Goal: Task Accomplishment & Management: Use online tool/utility

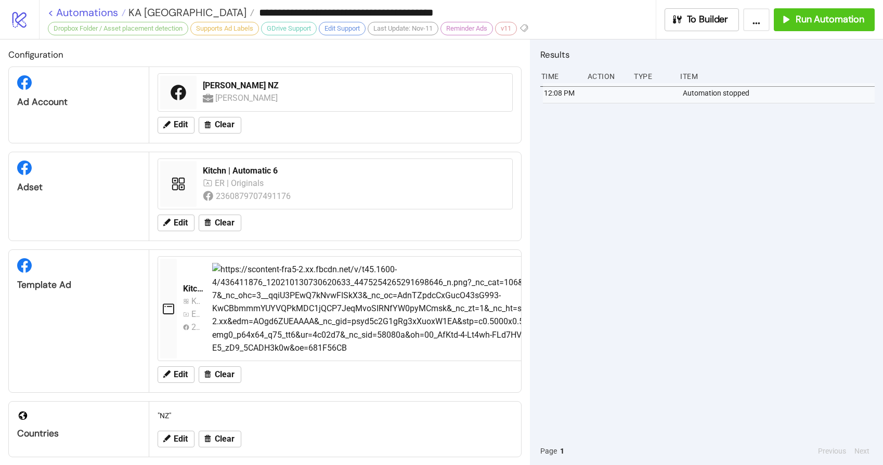
click at [87, 10] on link "< Automations" at bounding box center [87, 12] width 78 height 10
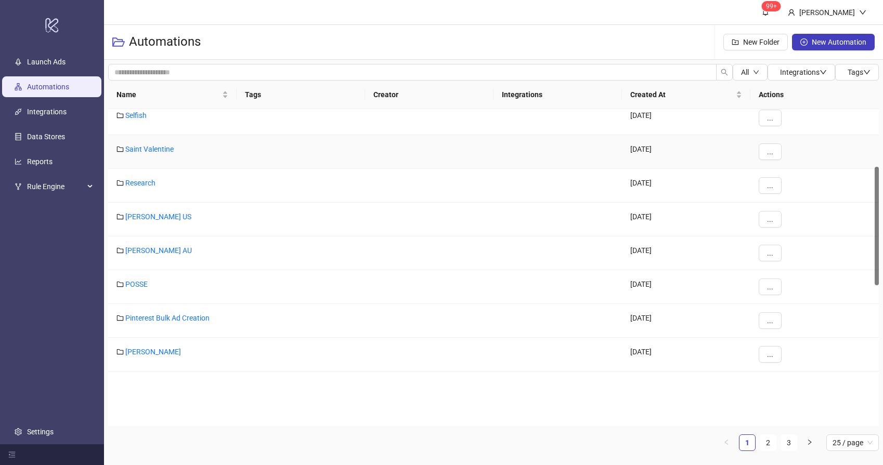
scroll to position [153, 0]
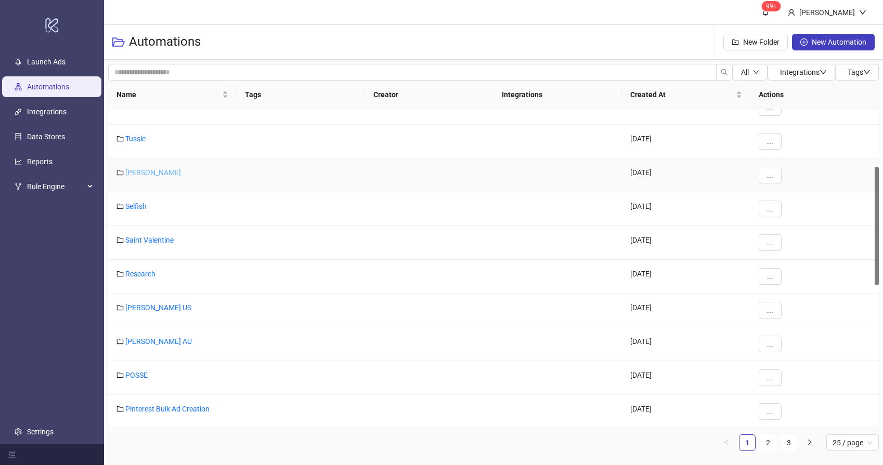
click at [150, 173] on link "[PERSON_NAME]" at bounding box center [153, 172] width 56 height 8
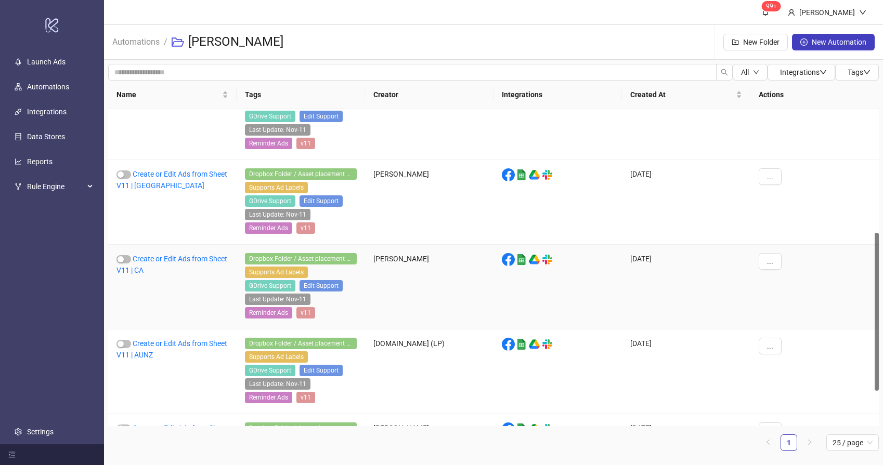
scroll to position [266, 0]
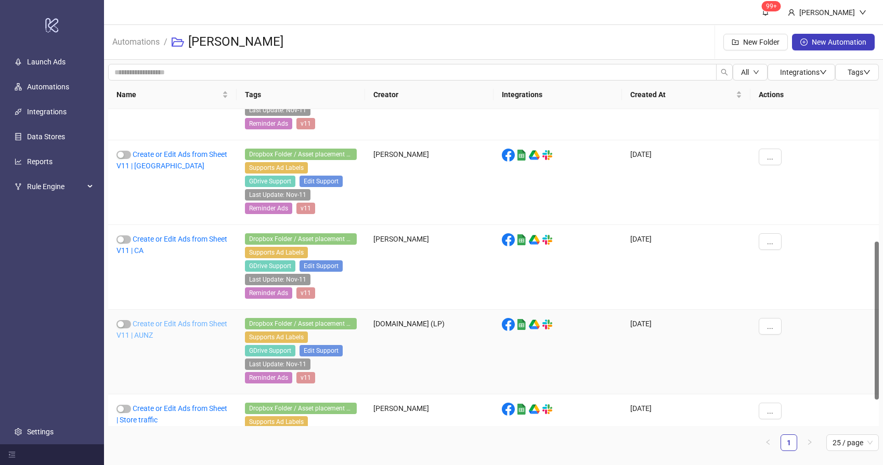
click at [169, 324] on link "Create or Edit Ads from Sheet V11 | AUNZ" at bounding box center [171, 330] width 111 height 20
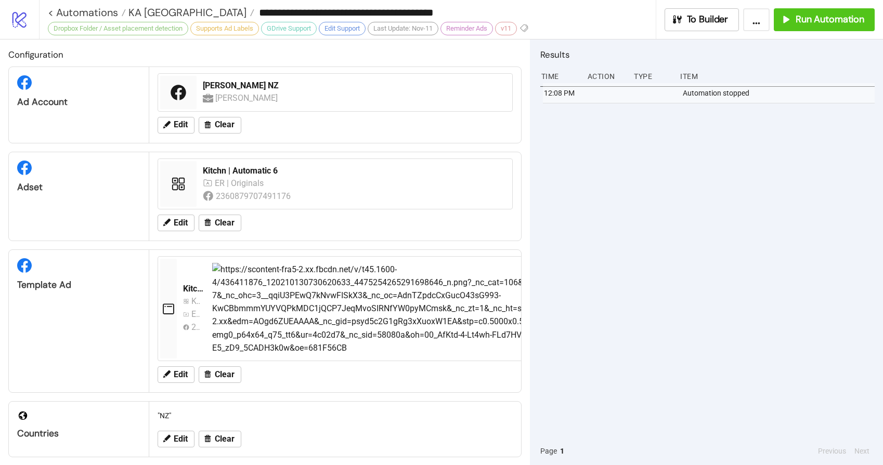
type input "**********"
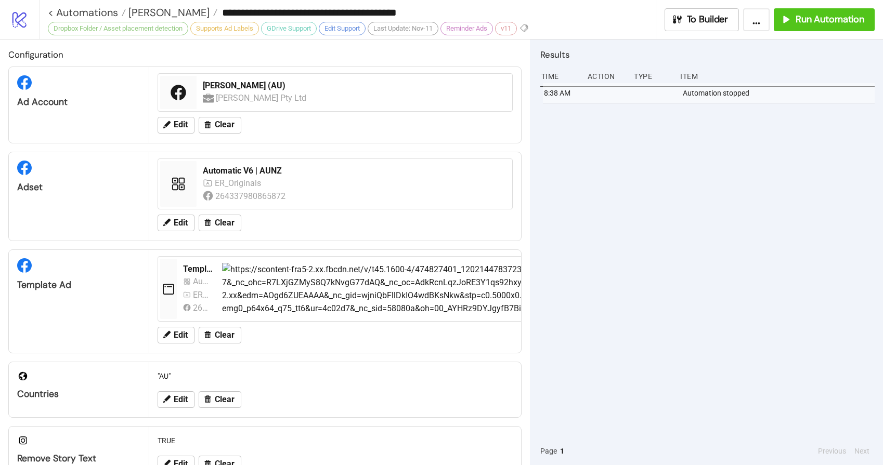
click at [645, 224] on div "8:38 AM Automation stopped" at bounding box center [707, 260] width 334 height 354
click at [827, 23] on span "Run Automation" at bounding box center [829, 20] width 69 height 12
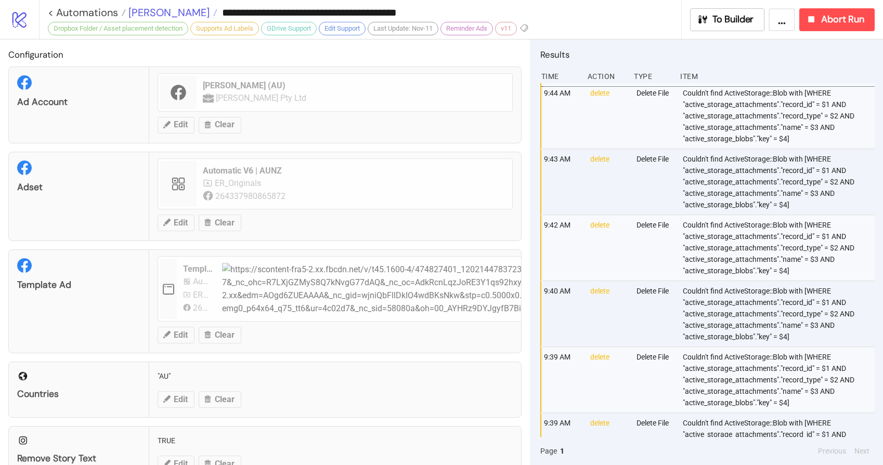
click at [155, 12] on span "[PERSON_NAME]" at bounding box center [168, 13] width 84 height 14
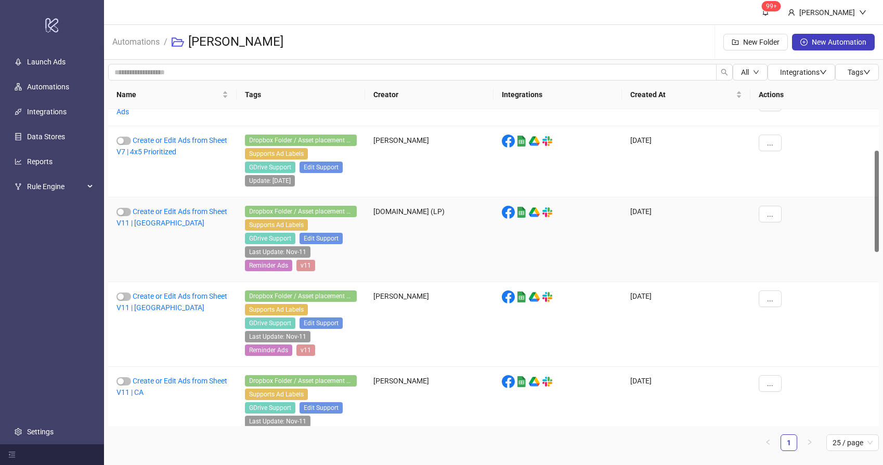
scroll to position [114, 0]
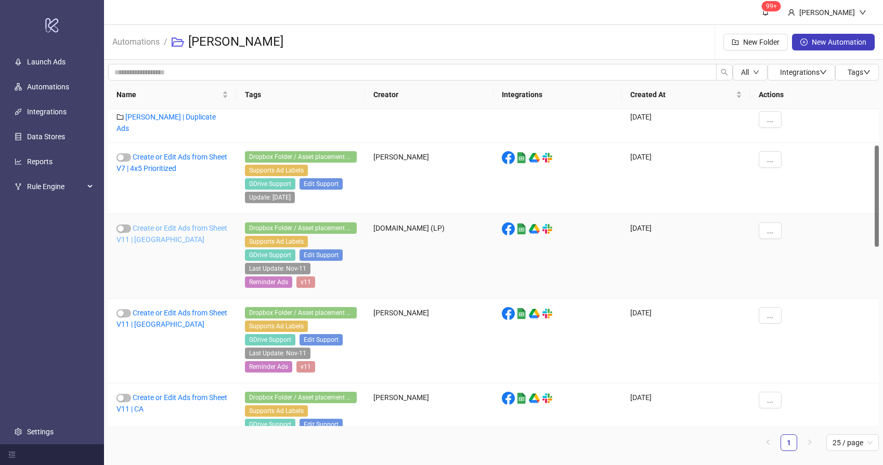
click at [159, 225] on link "Create or Edit Ads from Sheet V11 | [GEOGRAPHIC_DATA]" at bounding box center [171, 234] width 111 height 20
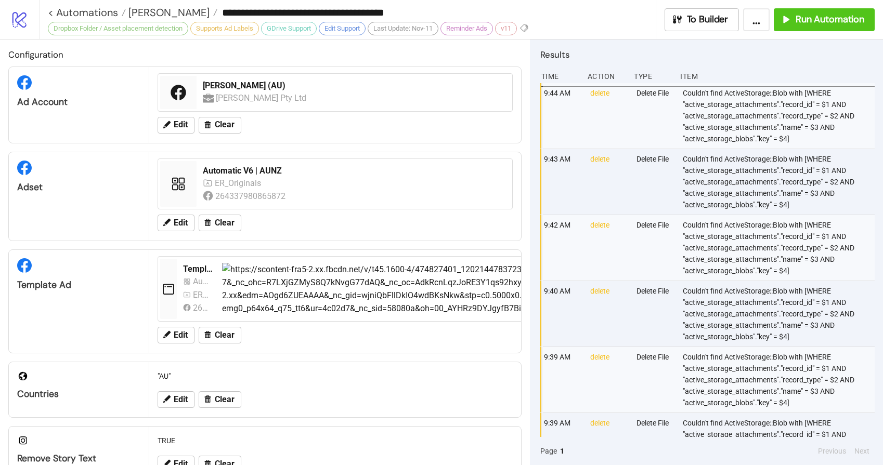
type input "**********"
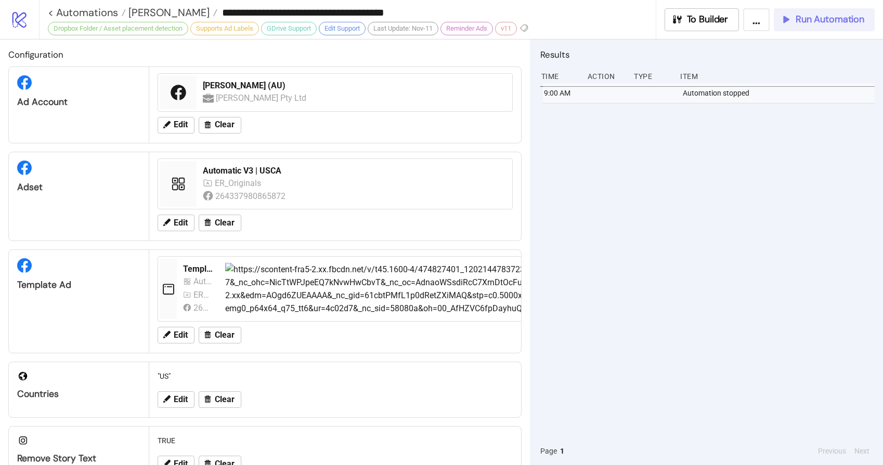
click at [811, 24] on span "Run Automation" at bounding box center [829, 20] width 69 height 12
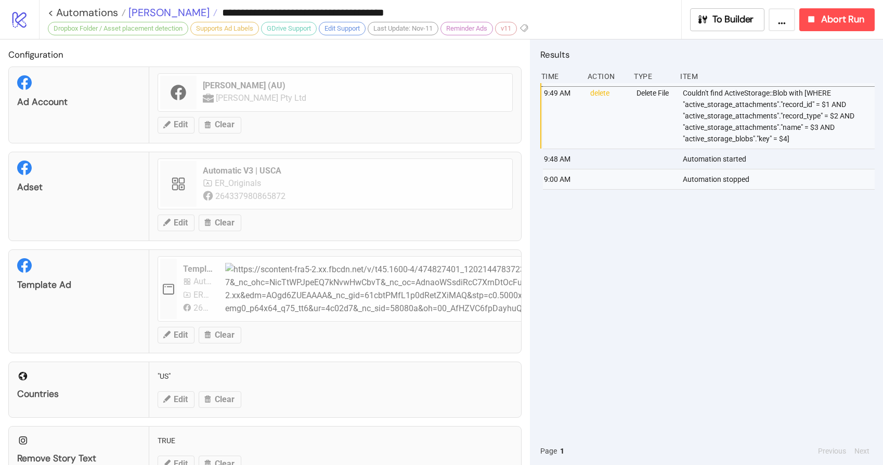
click at [162, 16] on span "[PERSON_NAME]" at bounding box center [168, 13] width 84 height 14
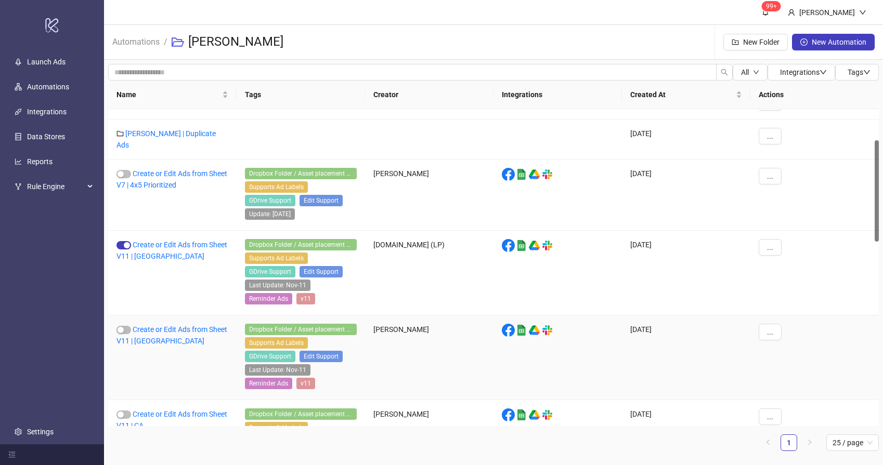
scroll to position [117, 0]
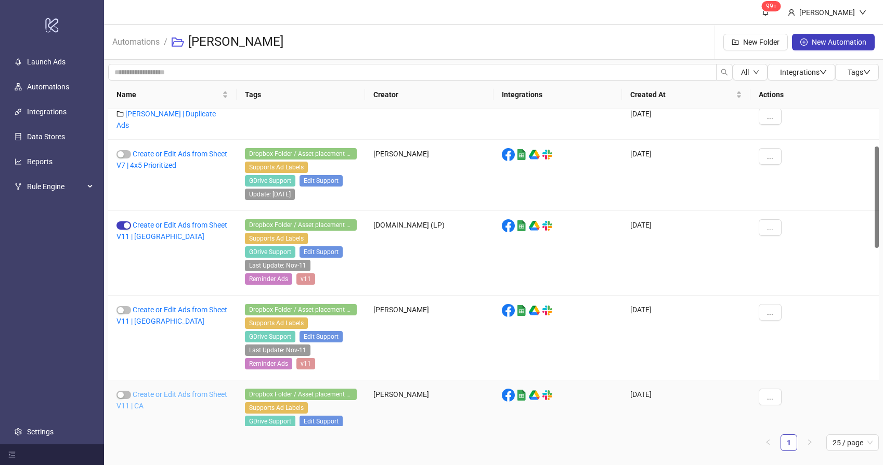
click at [167, 390] on link "Create or Edit Ads from Sheet V11 | CA" at bounding box center [171, 400] width 111 height 20
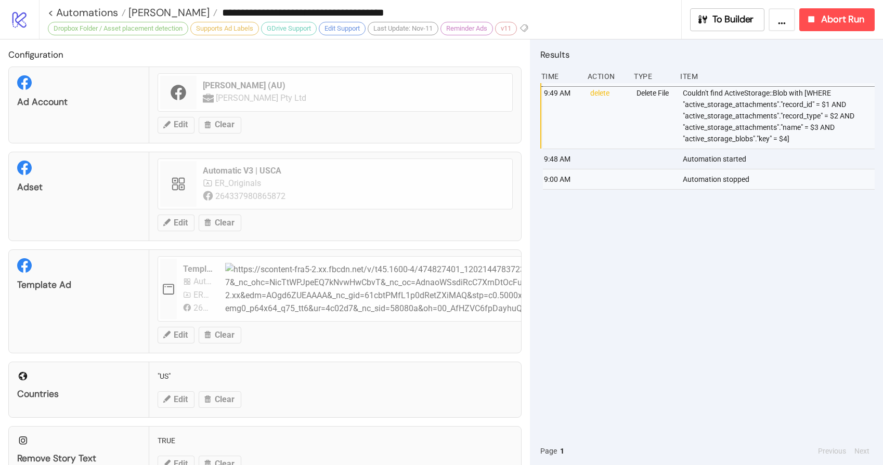
type input "**********"
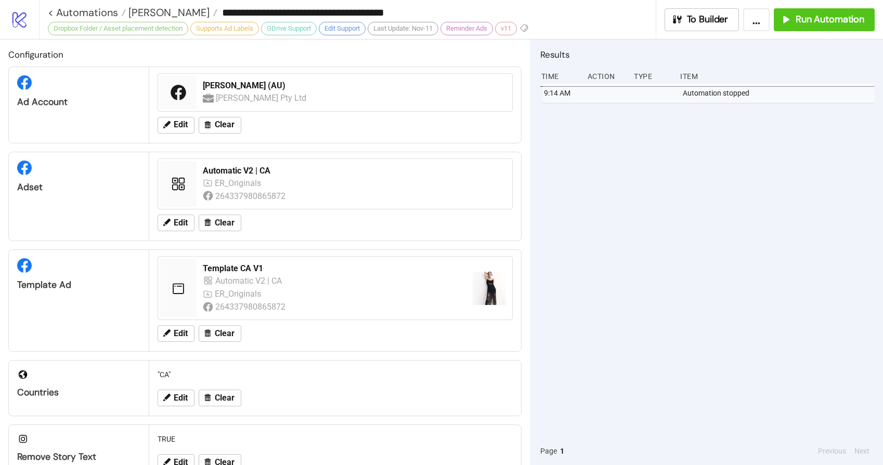
click at [625, 224] on div "9:14 AM Automation stopped" at bounding box center [707, 260] width 334 height 354
click at [828, 23] on span "Run Automation" at bounding box center [829, 20] width 69 height 12
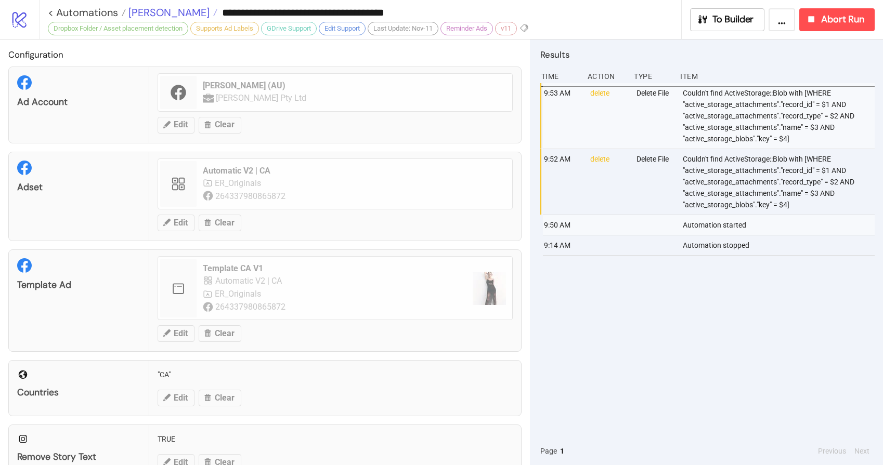
click at [139, 14] on span "[PERSON_NAME]" at bounding box center [168, 13] width 84 height 14
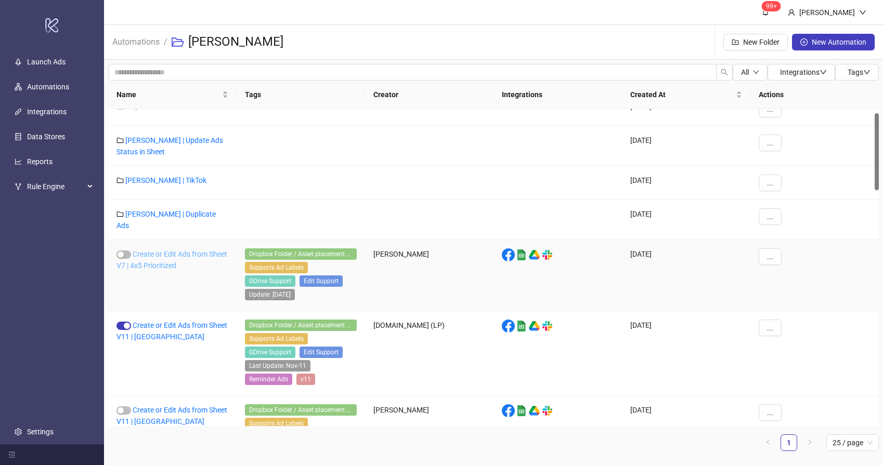
scroll to position [28, 0]
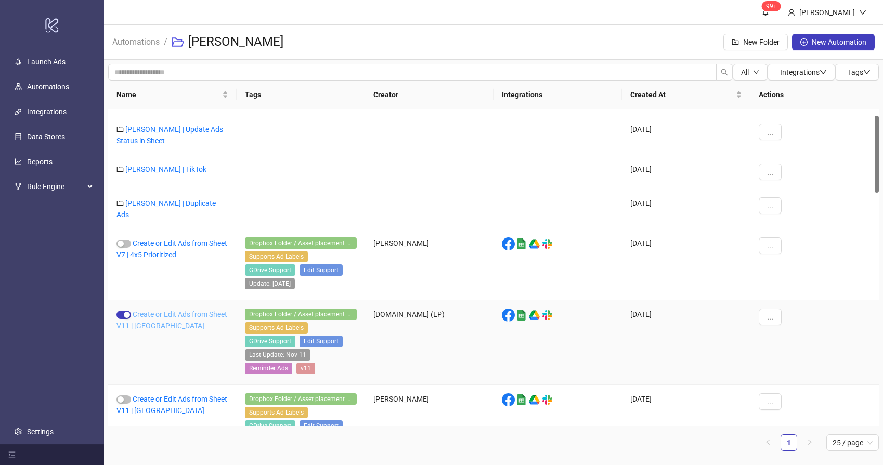
click at [149, 310] on link "Create or Edit Ads from Sheet V11 | [GEOGRAPHIC_DATA]" at bounding box center [171, 320] width 111 height 20
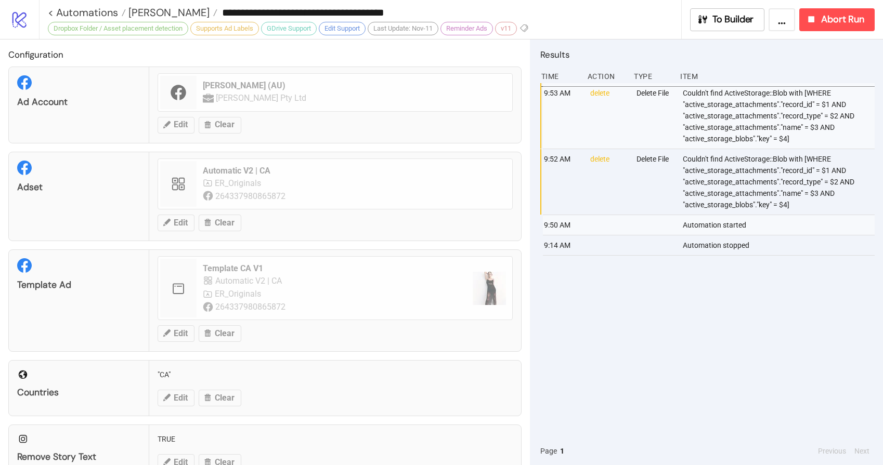
type input "**********"
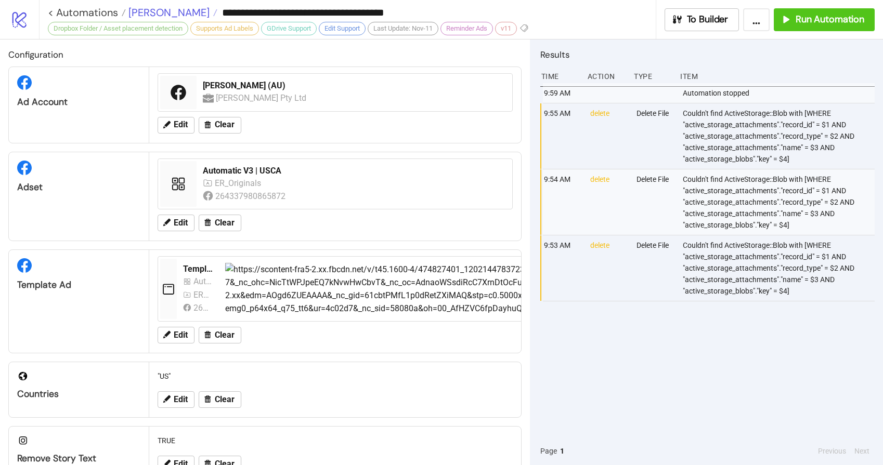
click at [150, 13] on span "[PERSON_NAME]" at bounding box center [168, 13] width 84 height 14
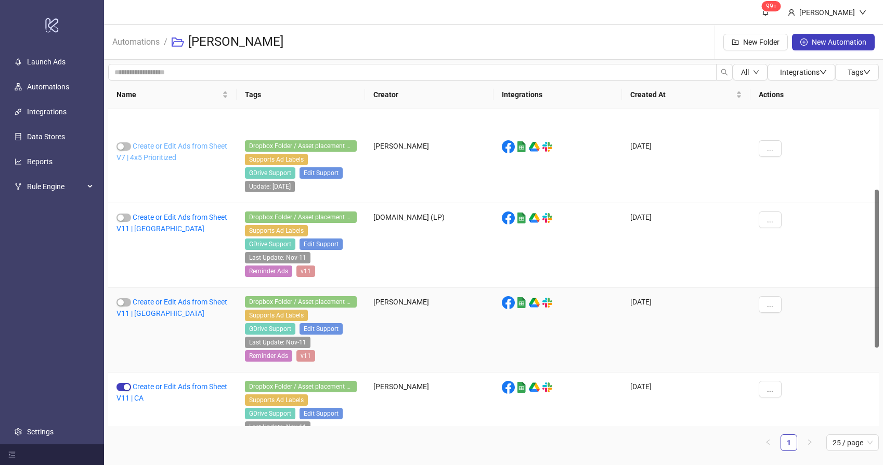
scroll to position [162, 0]
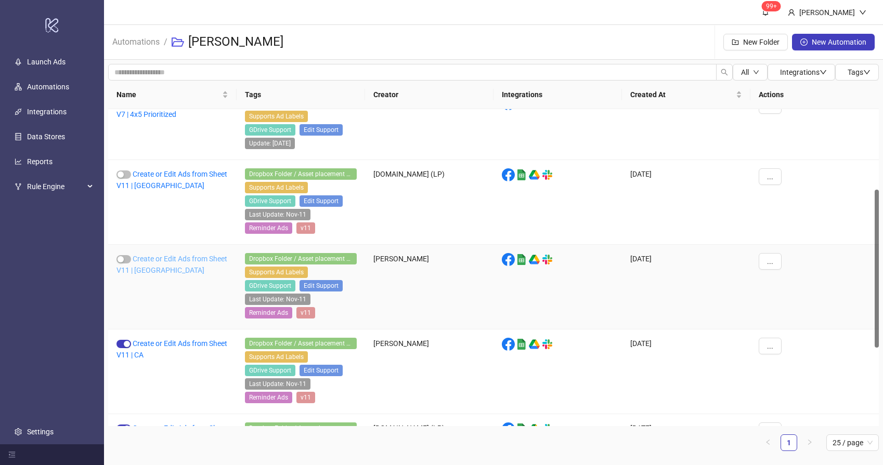
click at [166, 261] on link "Create or Edit Ads from Sheet V11 | [GEOGRAPHIC_DATA]" at bounding box center [171, 265] width 111 height 20
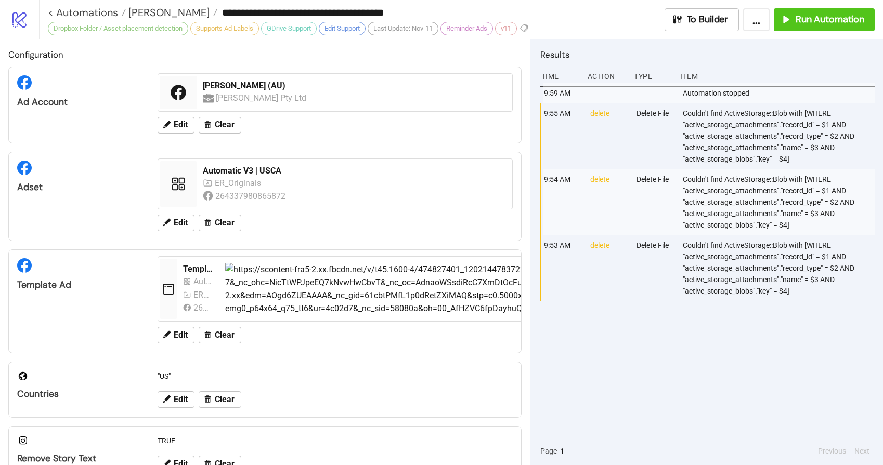
type input "**********"
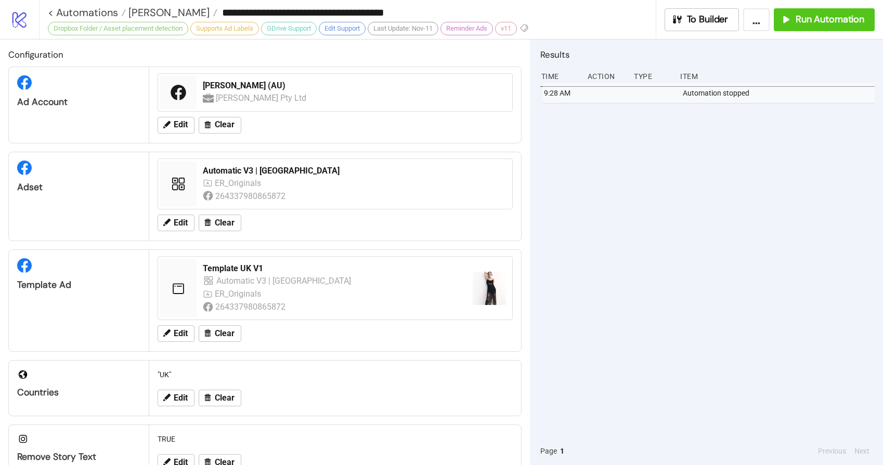
click at [702, 164] on div "9:28 AM Automation stopped" at bounding box center [707, 260] width 334 height 354
click at [801, 17] on span "Run Automation" at bounding box center [829, 20] width 69 height 12
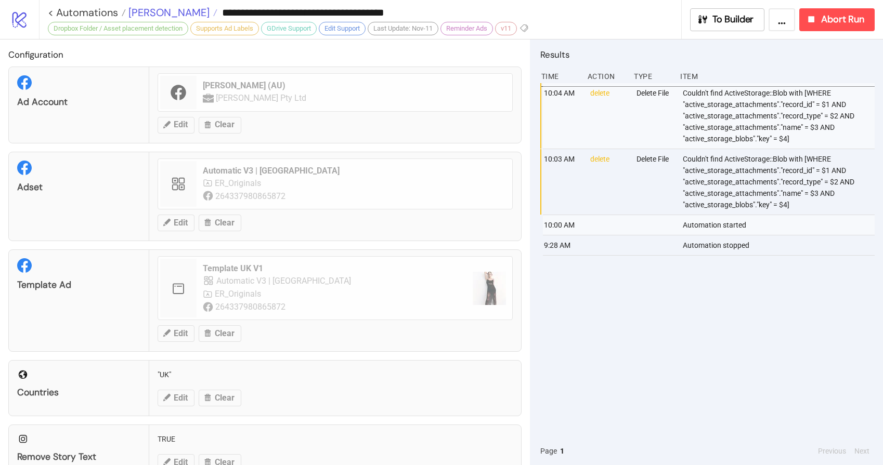
click at [164, 14] on span "[PERSON_NAME]" at bounding box center [168, 13] width 84 height 14
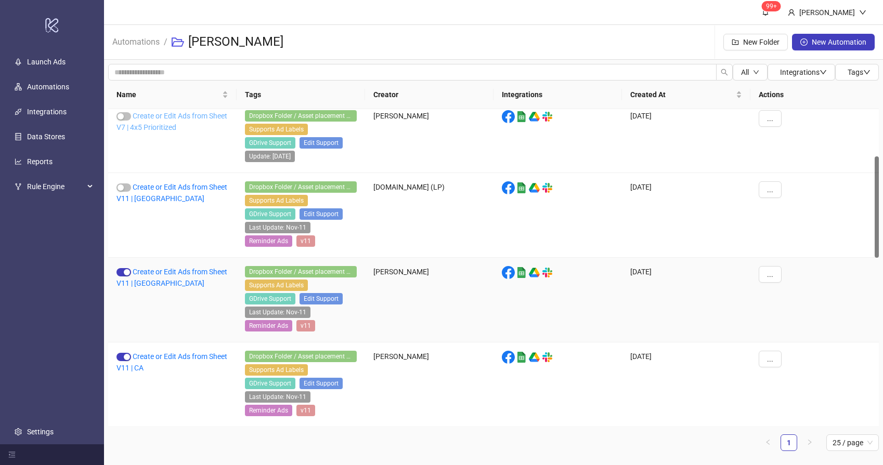
scroll to position [149, 0]
click at [152, 360] on link "Create or Edit Ads from Sheet V11 | CA" at bounding box center [171, 362] width 111 height 20
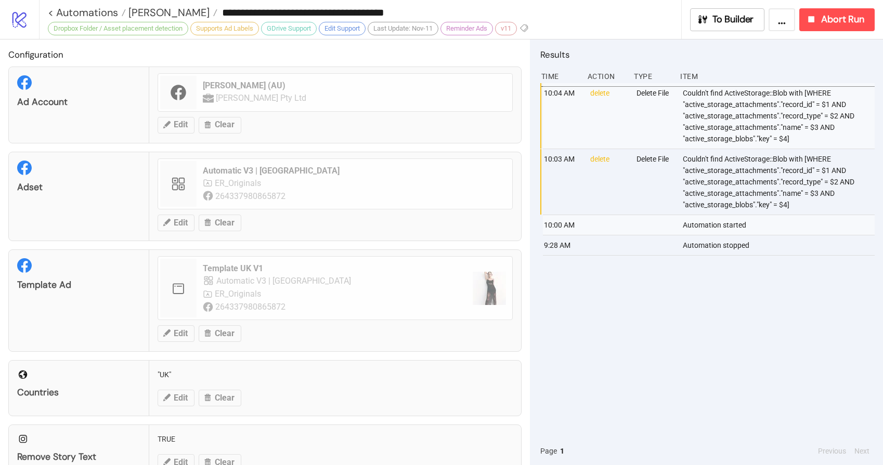
type input "**********"
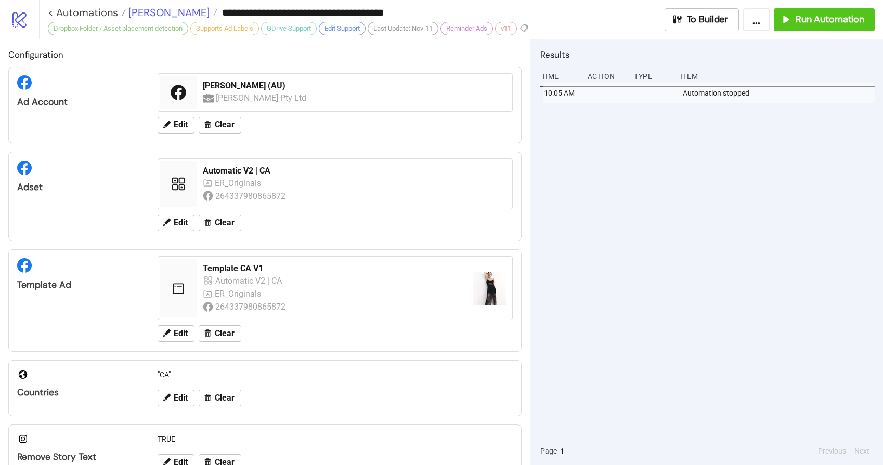
click at [162, 17] on span "[PERSON_NAME]" at bounding box center [168, 13] width 84 height 14
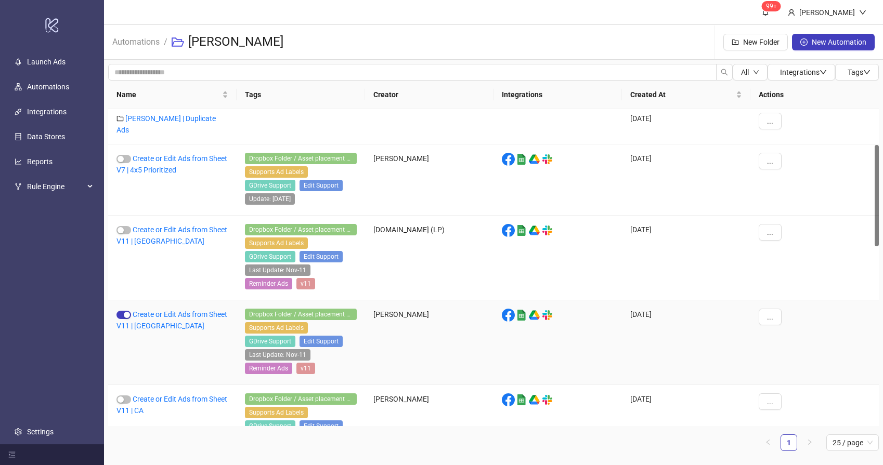
scroll to position [199, 0]
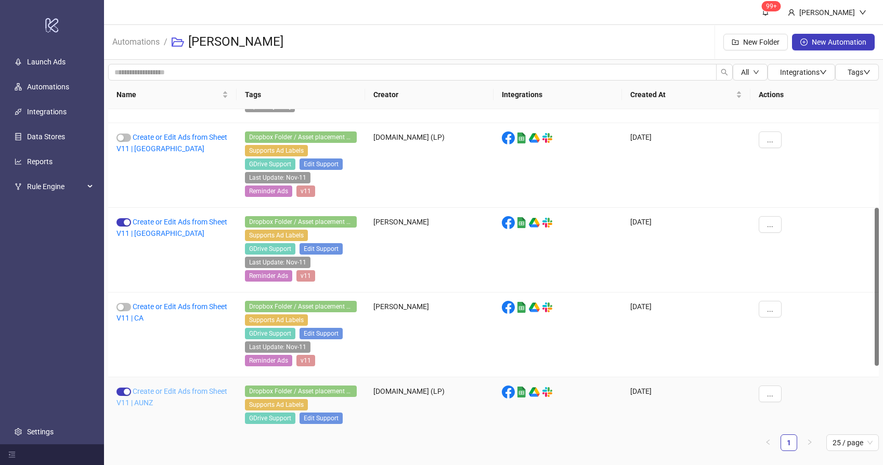
click at [171, 390] on link "Create or Edit Ads from Sheet V11 | AUNZ" at bounding box center [171, 397] width 111 height 20
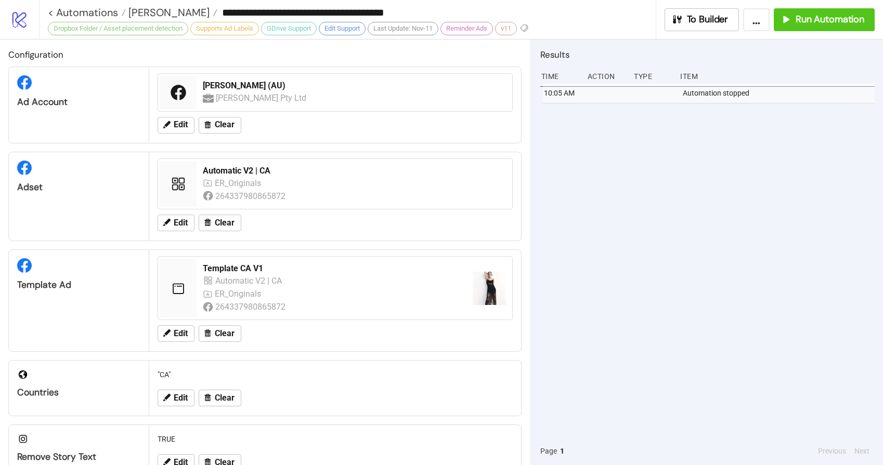
type input "**********"
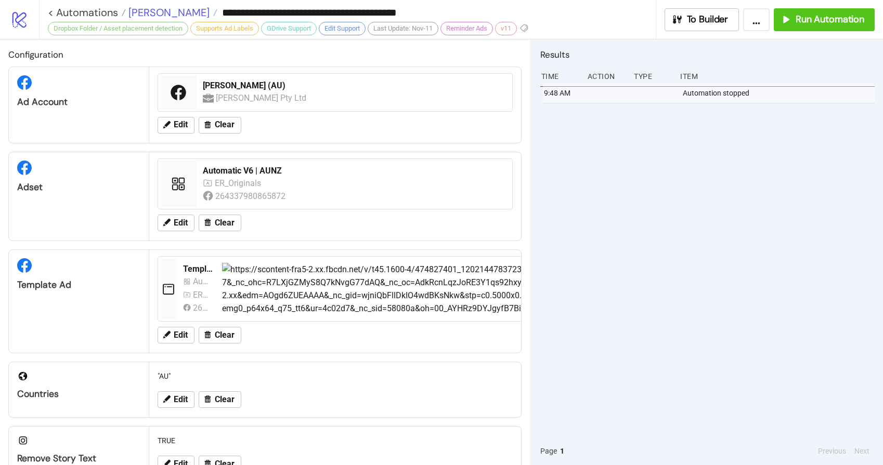
click at [161, 16] on span "[PERSON_NAME]" at bounding box center [168, 13] width 84 height 14
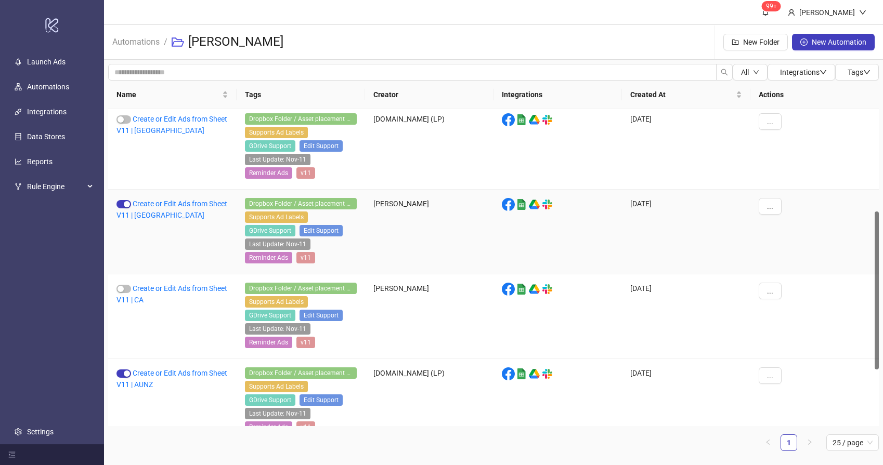
scroll to position [206, 0]
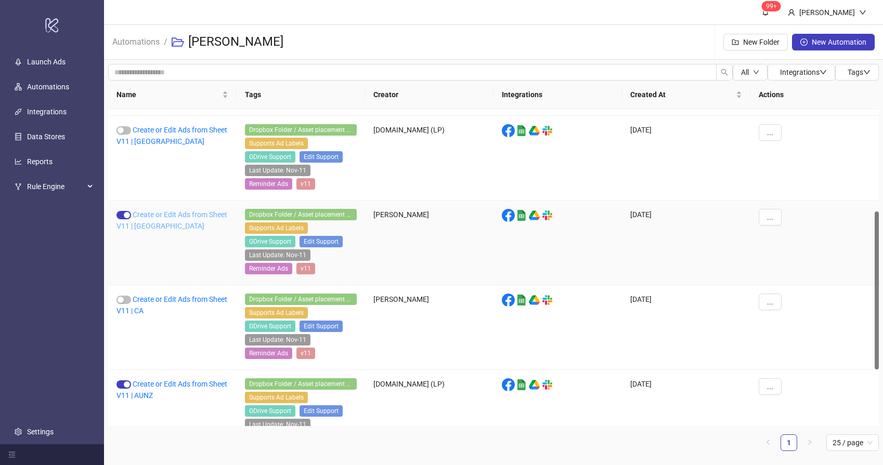
click at [167, 217] on link "Create or Edit Ads from Sheet V11 | [GEOGRAPHIC_DATA]" at bounding box center [171, 221] width 111 height 20
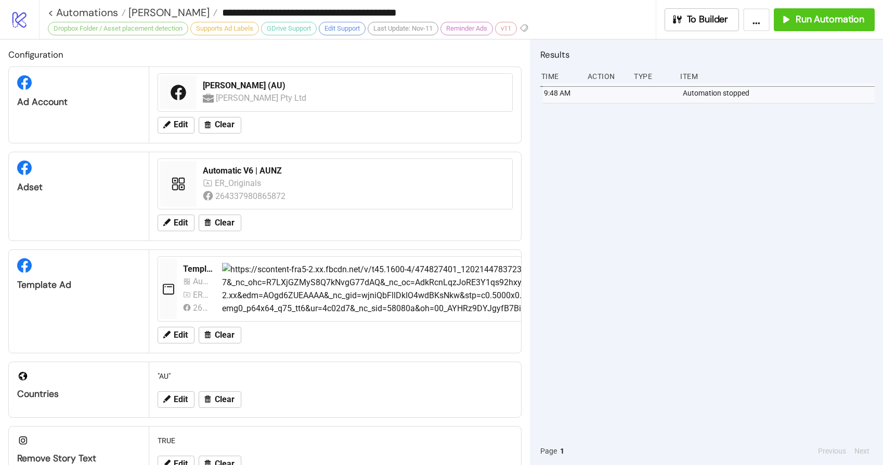
type input "**********"
